Goal: Task Accomplishment & Management: Manage account settings

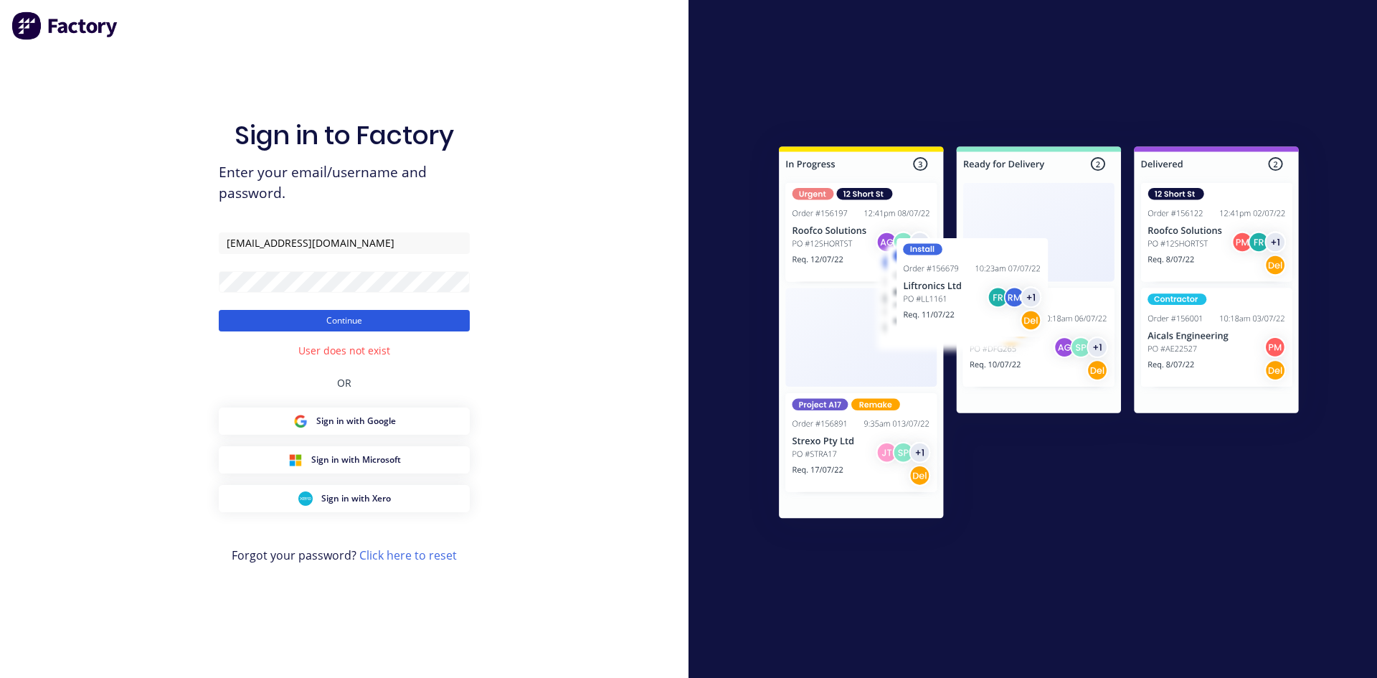
click at [386, 325] on button "Continue" at bounding box center [344, 321] width 251 height 22
click at [219, 310] on button "Continue" at bounding box center [344, 321] width 251 height 22
click at [341, 331] on button "Continue" at bounding box center [344, 321] width 251 height 22
click at [441, 559] on link "Click here to reset" at bounding box center [408, 555] width 98 height 16
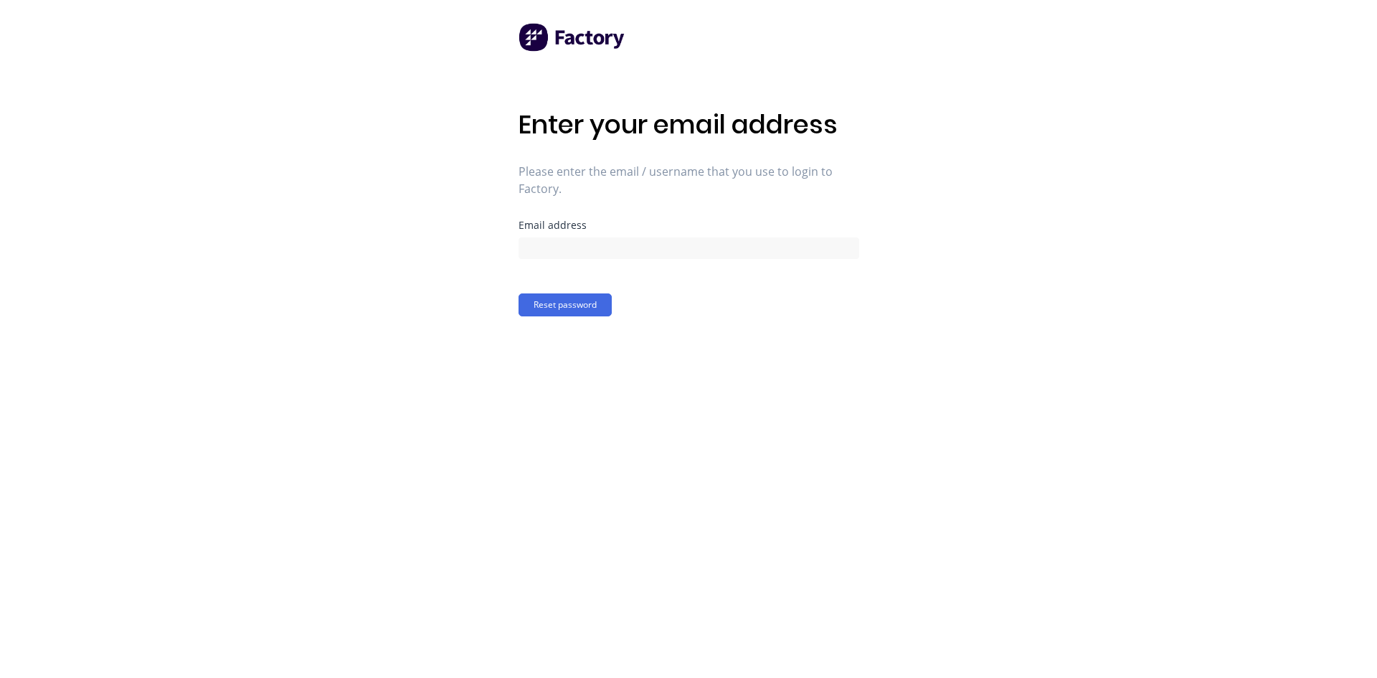
click at [572, 263] on form "Email address Reset password" at bounding box center [688, 268] width 341 height 96
click at [577, 242] on input at bounding box center [688, 248] width 341 height 22
type input "[EMAIL_ADDRESS][DOMAIN_NAME]"
click at [518, 293] on button "Reset password" at bounding box center [564, 304] width 93 height 23
